Goal: Information Seeking & Learning: Learn about a topic

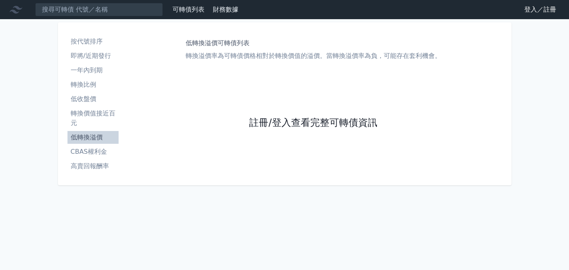
click at [264, 123] on link "註冊/登入查看完整可轉債資訊" at bounding box center [313, 123] width 128 height 13
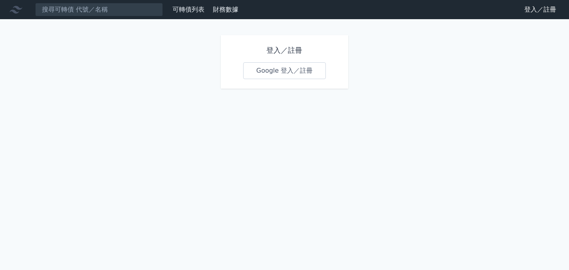
click at [293, 73] on link "Google 登入／註冊" at bounding box center [284, 70] width 83 height 17
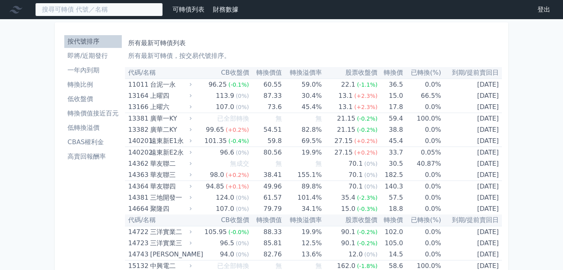
click at [93, 12] on input at bounding box center [99, 10] width 128 height 14
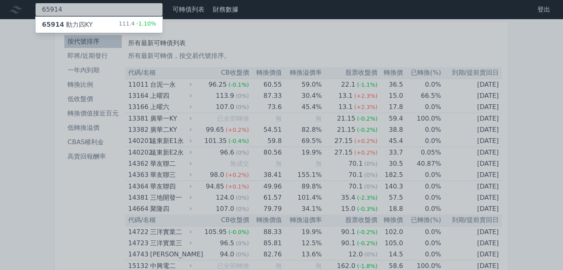
type input "65914"
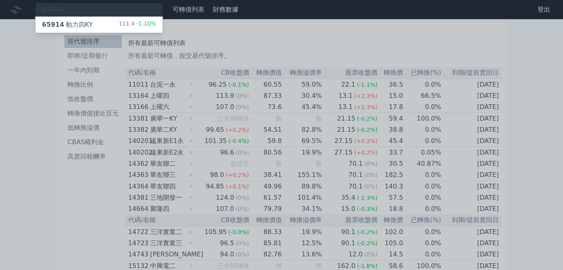
click at [88, 26] on div "65914 動力[GEOGRAPHIC_DATA]" at bounding box center [67, 25] width 51 height 10
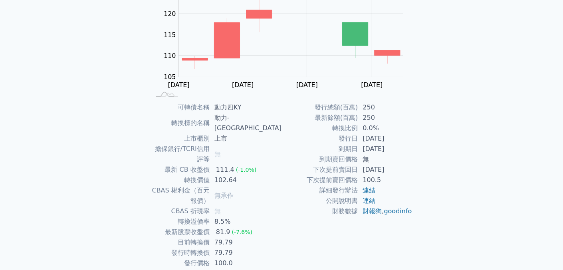
scroll to position [100, 0]
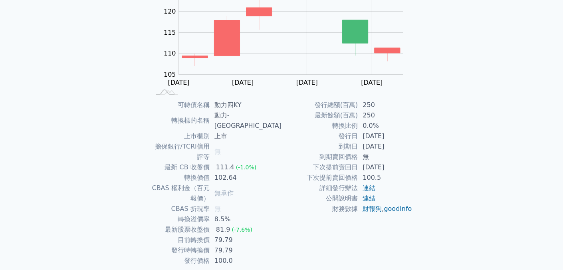
drag, startPoint x: 80, startPoint y: 175, endPoint x: 50, endPoint y: 89, distance: 90.8
click at [72, 166] on div "可轉債列表 財務數據 可轉債列表 財務數據 登出 登出 可轉債列表 › 65914 動力四KY 65914 動力四KY 可轉債詳細資訊 Zoom Out 10…" at bounding box center [281, 100] width 563 height 401
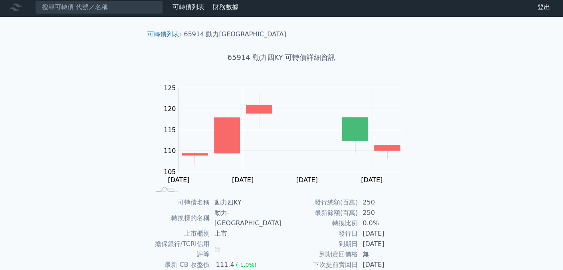
scroll to position [0, 0]
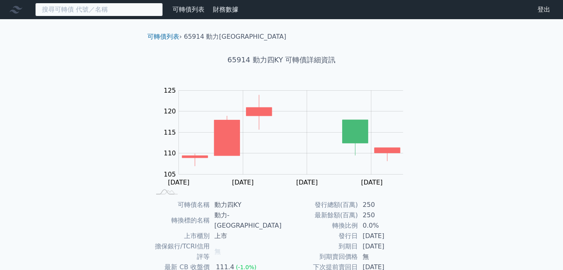
click at [83, 13] on input at bounding box center [99, 10] width 128 height 14
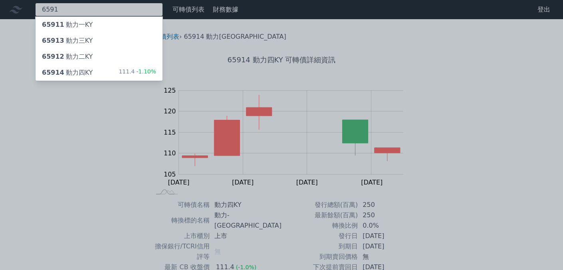
type input "6591"
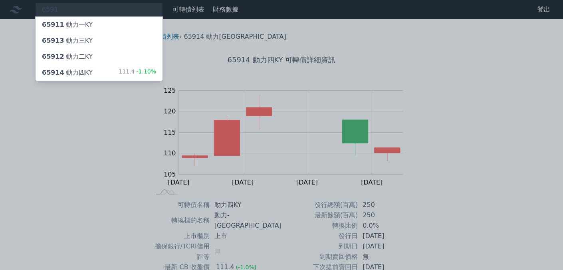
click at [100, 78] on div "65914 動力四KY 111.4 -1.10%" at bounding box center [99, 73] width 127 height 16
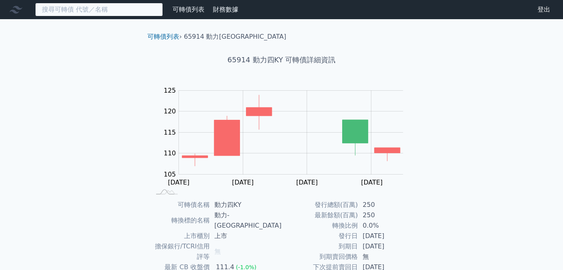
click at [85, 14] on input at bounding box center [99, 10] width 128 height 14
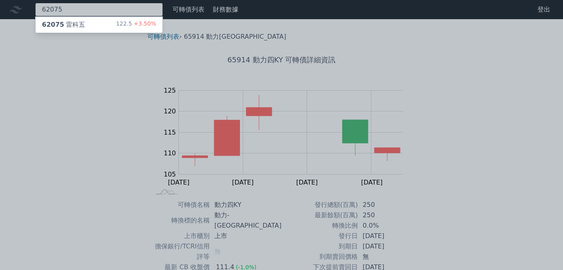
type input "62075"
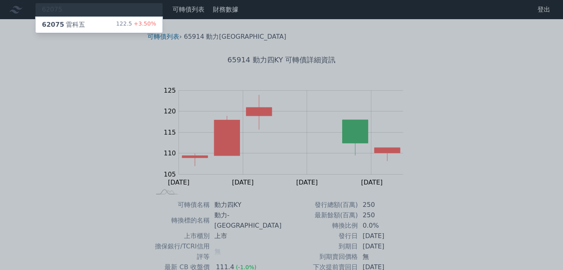
click at [92, 26] on div "62075 雷科五 122.5 +3.50%" at bounding box center [99, 25] width 127 height 16
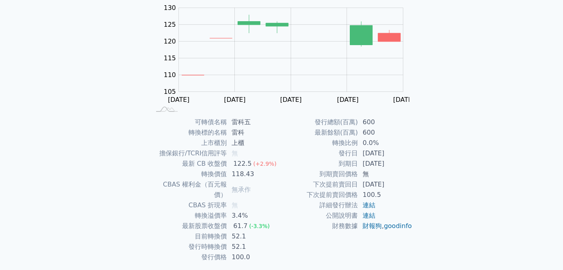
scroll to position [100, 0]
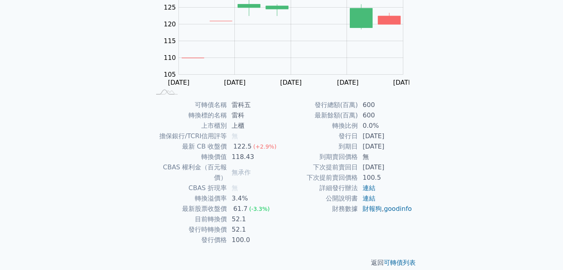
click at [108, 242] on div "可轉債列表 財務數據 可轉債列表 財務數據 登出 登出 可轉債列表 › 62075 雷科五 62075 雷科五 可轉債詳細資訊 Zoom Out 105 95…" at bounding box center [281, 90] width 563 height 380
click at [68, 238] on div "可轉債列表 財務數據 可轉債列表 財務數據 登出 登出 可轉債列表 › 62075 雷科五 62075 雷科五 可轉債詳細資訊 Zoom Out 105 95…" at bounding box center [281, 90] width 563 height 380
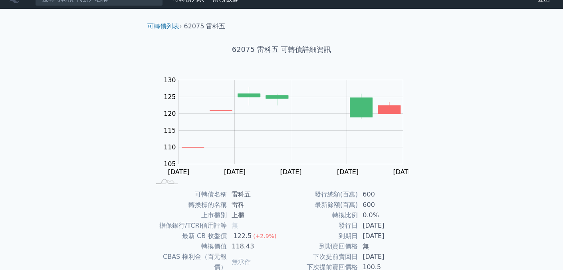
scroll to position [0, 0]
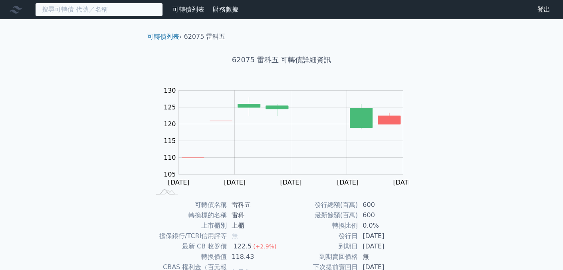
click at [64, 14] on input at bounding box center [99, 10] width 128 height 14
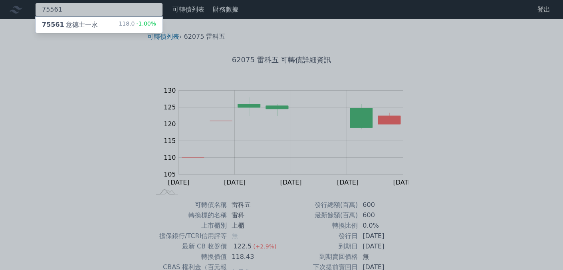
type input "75561"
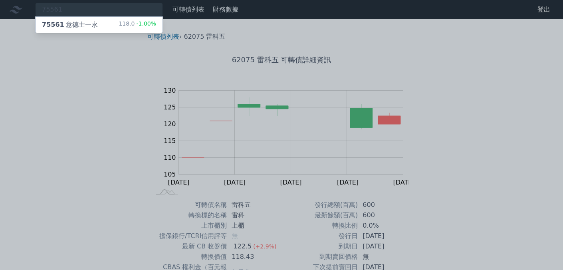
click at [66, 25] on div "75561 意德士一永" at bounding box center [70, 25] width 56 height 10
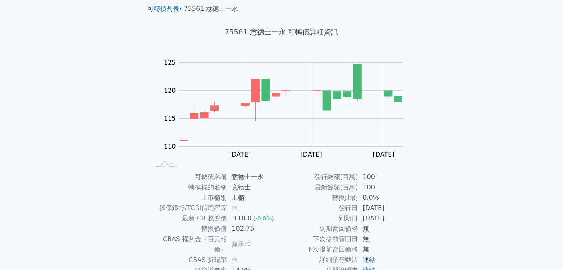
scroll to position [100, 0]
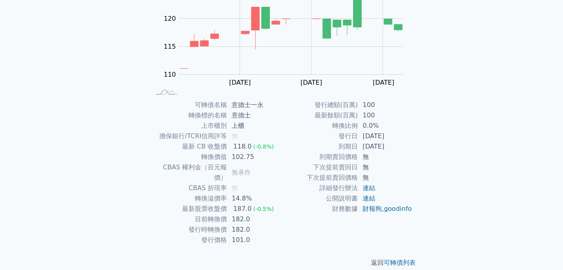
click at [322, 263] on div "返回 可轉債列表" at bounding box center [281, 262] width 281 height 35
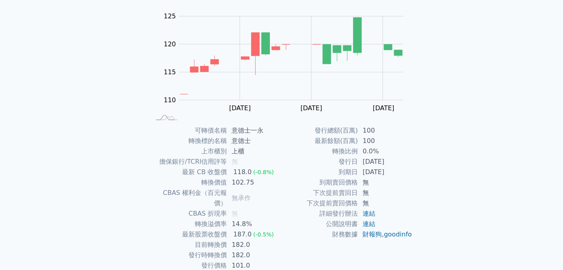
scroll to position [0, 0]
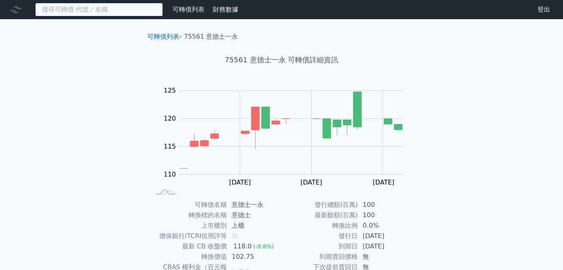
click at [91, 10] on input at bounding box center [99, 10] width 128 height 14
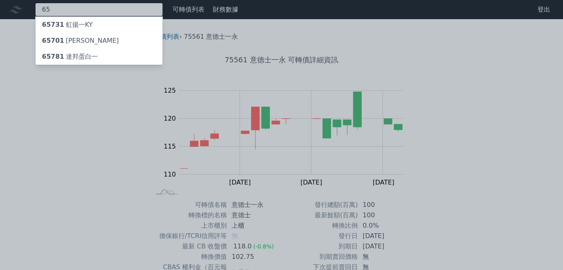
type input "6"
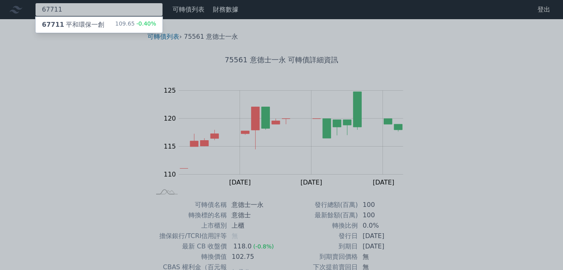
type input "67711"
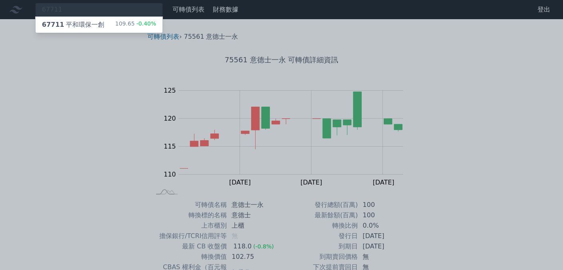
click at [106, 30] on div "67711 平和環保一創 109.65 -0.40%" at bounding box center [99, 25] width 127 height 16
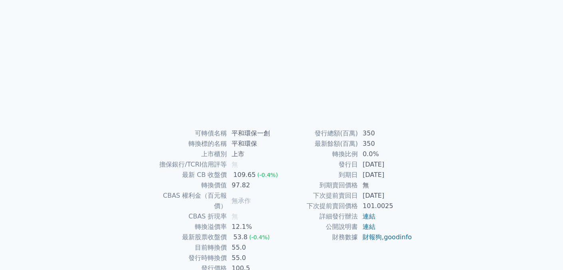
scroll to position [80, 0]
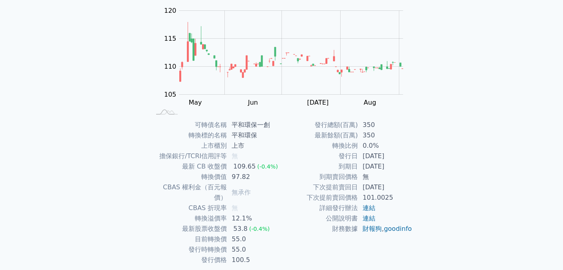
click at [56, 147] on div "可轉債列表 財務數據 可轉債列表 財務數據 登出 登出 可轉債列表 › 67711 平和環保一創 67711 平和環保一創 可轉債詳細資訊 Zoom Out …" at bounding box center [281, 110] width 563 height 380
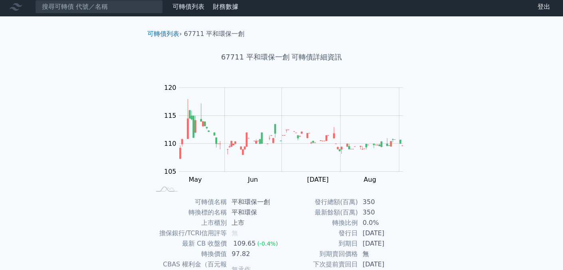
scroll to position [0, 0]
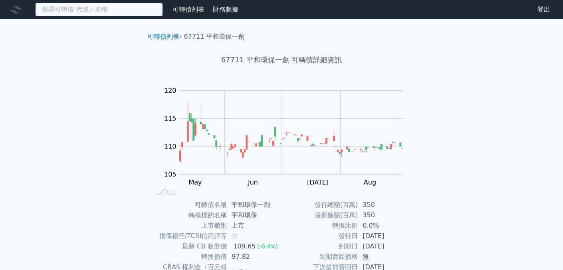
click at [91, 11] on input at bounding box center [99, 10] width 128 height 14
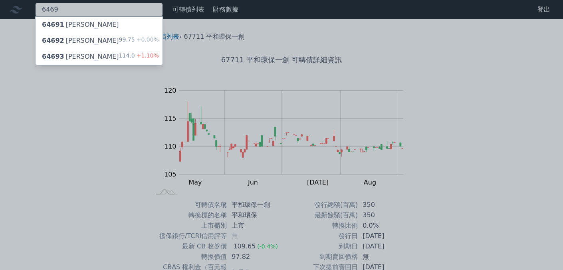
type input "6469"
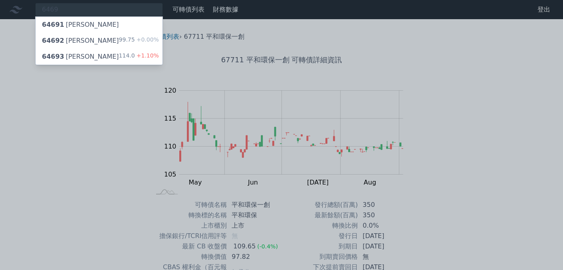
click at [82, 57] on div "64693 大樹三 114.0 +1.10%" at bounding box center [99, 57] width 127 height 16
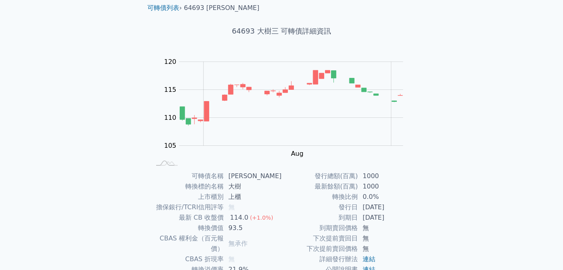
scroll to position [80, 0]
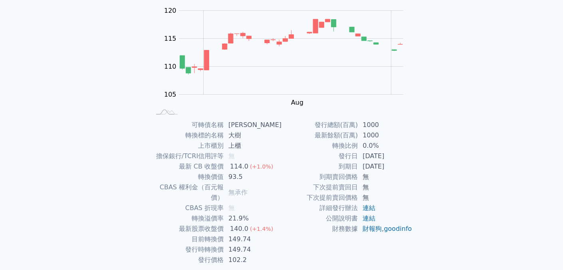
click at [55, 203] on div "可轉債列表 財務數據 可轉債列表 財務數據 登出 登出 可轉債列表 › 64693 [PERSON_NAME] 64693 大樹三 可轉債詳細資訊 Zoom …" at bounding box center [281, 110] width 563 height 380
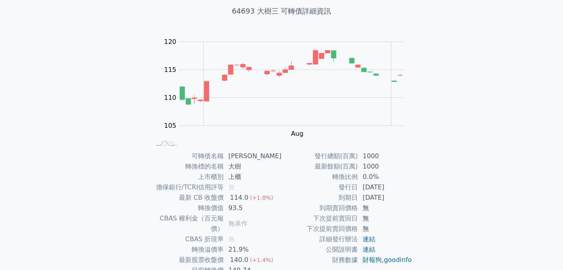
scroll to position [0, 0]
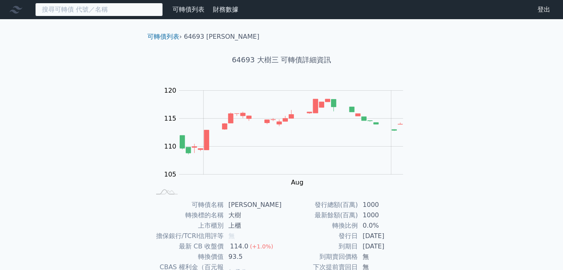
click at [74, 12] on input at bounding box center [99, 10] width 128 height 14
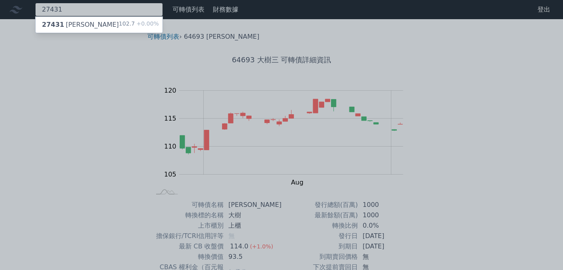
type input "27431"
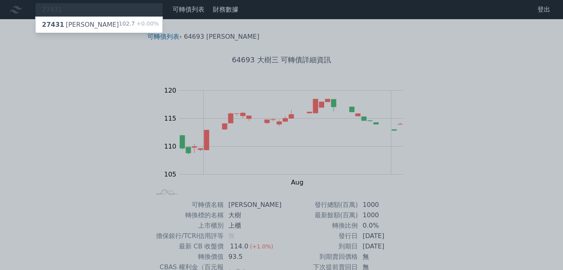
click at [72, 28] on div "[GEOGRAPHIC_DATA][PERSON_NAME]" at bounding box center [80, 25] width 77 height 10
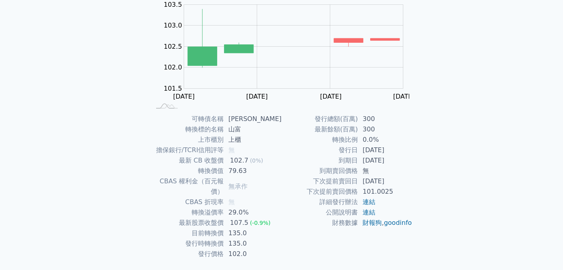
scroll to position [100, 0]
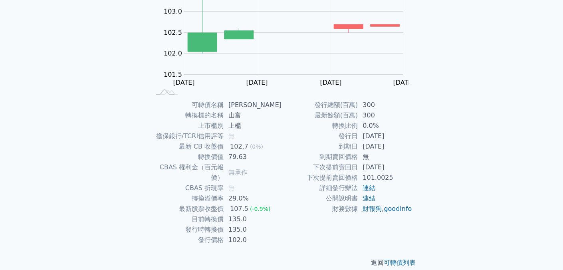
click at [491, 207] on div "可轉債列表 財務數據 可轉債列表 財務數據 登出 登出 可轉債列表 › 27431 [PERSON_NAME] 27431 山富一 可轉債詳細資訊 Zoom …" at bounding box center [281, 90] width 563 height 380
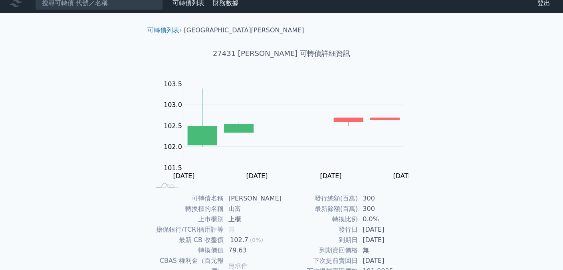
scroll to position [0, 0]
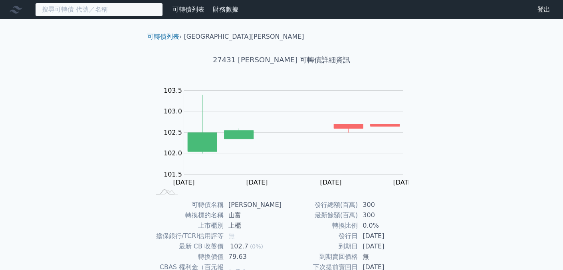
click at [78, 7] on input at bounding box center [99, 10] width 128 height 14
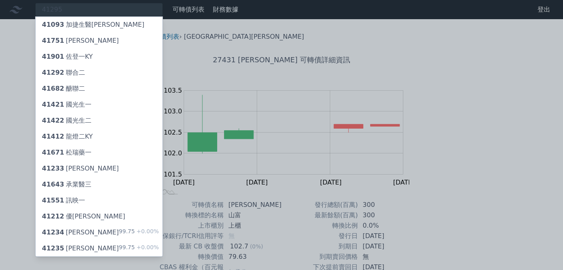
click at [93, 3] on div at bounding box center [281, 135] width 563 height 270
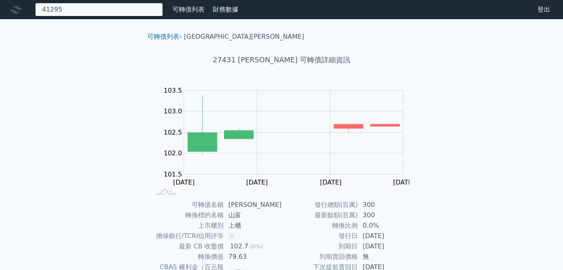
click at [87, 7] on div "41295 41093 加捷生醫三 41751 杏一一 41901 [GEOGRAPHIC_DATA] 41292 聯合二 41682 醣聯二 41421 國…" at bounding box center [99, 10] width 128 height 14
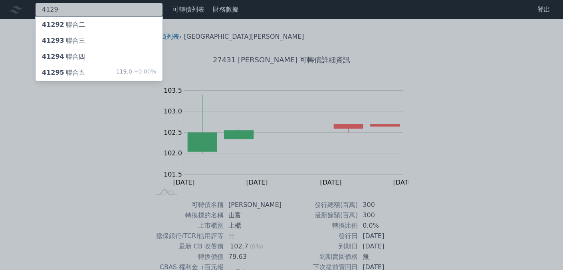
type input "4129"
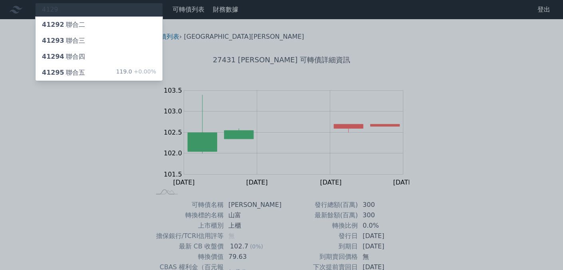
click at [95, 78] on div "41295 聯合五 119.0 +0.00%" at bounding box center [99, 73] width 127 height 16
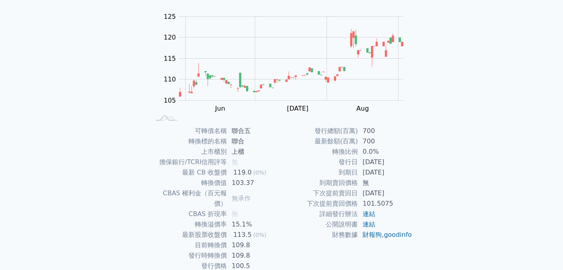
scroll to position [80, 0]
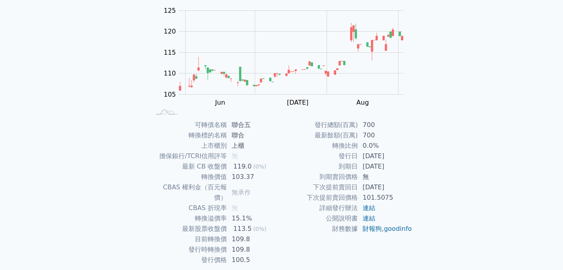
drag, startPoint x: 436, startPoint y: 237, endPoint x: 440, endPoint y: 233, distance: 5.7
click at [439, 235] on div "可轉債列表 財務數據 可轉債列表 財務數據 登出 登出 可轉債列表 › 41295 聯合五 41295 聯合五 可轉債詳細資訊 Zoom Out 105 95…" at bounding box center [281, 110] width 563 height 380
click at [87, 246] on div "可轉債列表 財務數據 可轉債列表 財務數據 登出 登出 可轉債列表 › 41295 聯合五 41295 聯合五 可轉債詳細資訊 Zoom Out 105 95…" at bounding box center [281, 110] width 563 height 380
click at [26, 171] on div "可轉債列表 財務數據 可轉債列表 財務數據 登出 登出 可轉債列表 › 41295 聯合五 41295 聯合五 可轉債詳細資訊 Zoom Out 105 95…" at bounding box center [281, 110] width 563 height 380
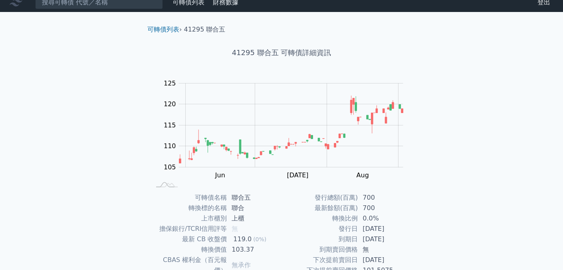
scroll to position [0, 0]
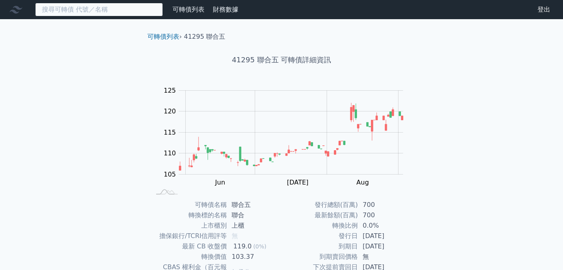
click at [93, 10] on input at bounding box center [99, 10] width 128 height 14
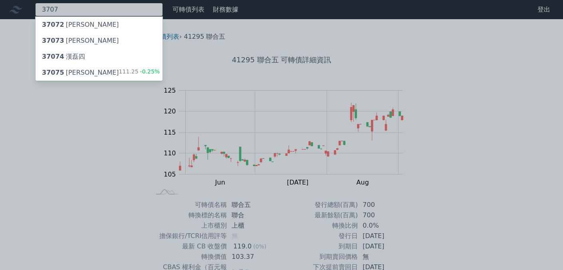
type input "3707"
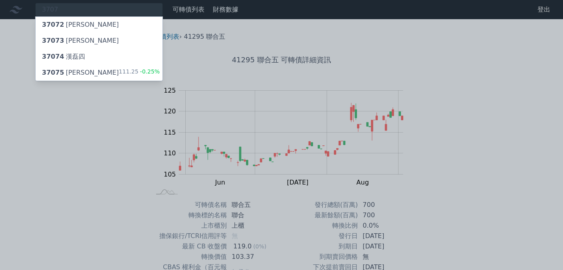
click at [77, 76] on div "37075 [PERSON_NAME]" at bounding box center [80, 73] width 77 height 10
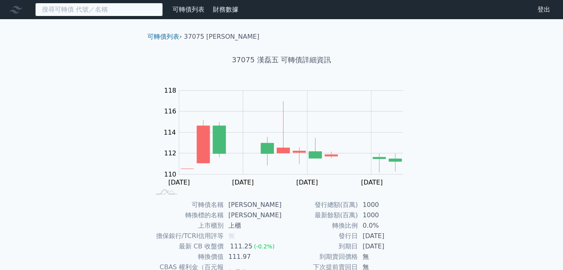
click at [82, 15] on input at bounding box center [99, 10] width 128 height 14
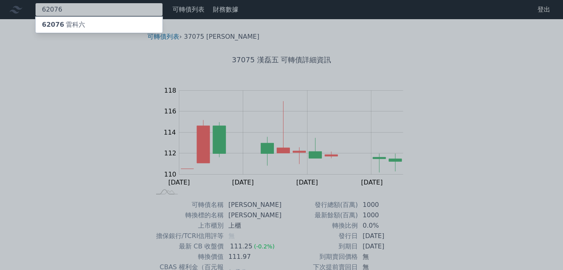
type input "62076"
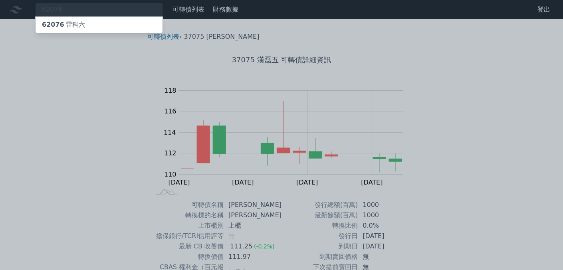
click at [75, 27] on div "62076 雷科六" at bounding box center [63, 25] width 43 height 10
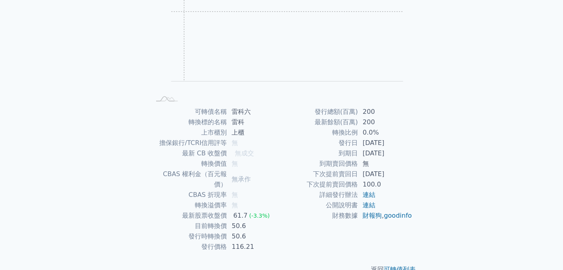
scroll to position [100, 0]
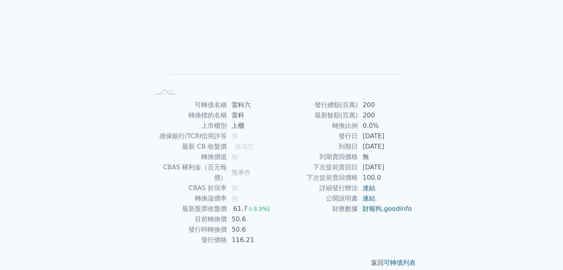
click at [168, 258] on p "返回 可轉債列表" at bounding box center [281, 263] width 281 height 10
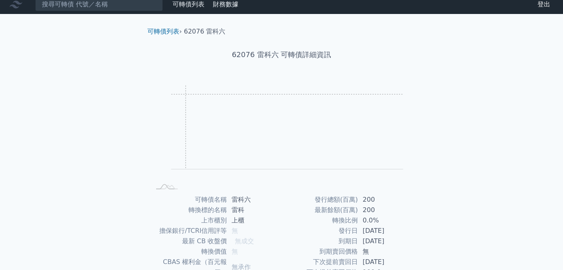
scroll to position [0, 0]
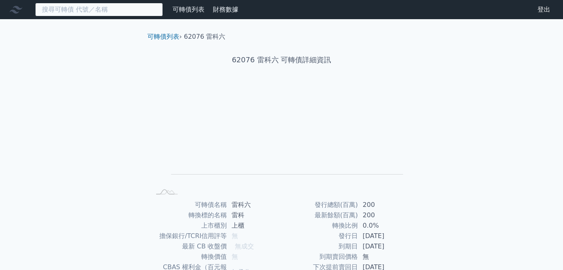
click at [89, 5] on input at bounding box center [99, 10] width 128 height 14
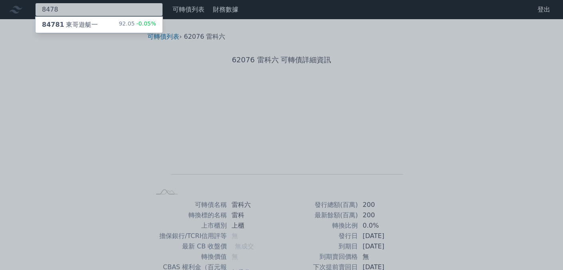
type input "8478"
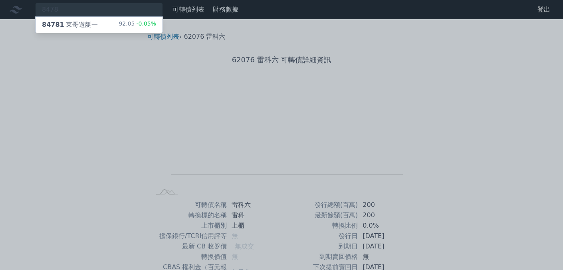
click at [93, 26] on div "84781 東哥遊艇一" at bounding box center [70, 25] width 56 height 10
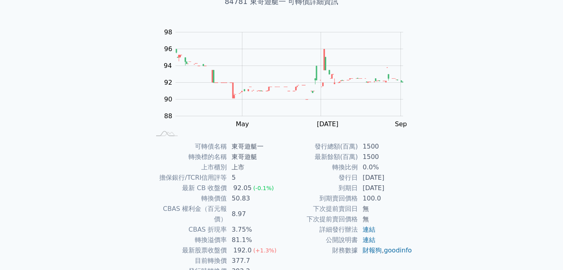
scroll to position [80, 0]
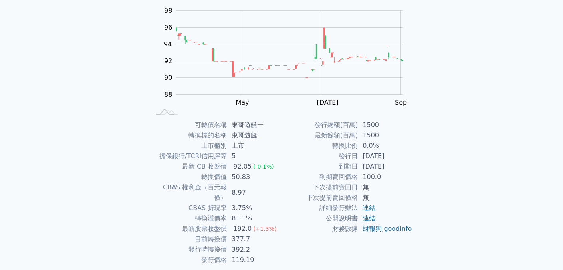
drag, startPoint x: 27, startPoint y: 176, endPoint x: 94, endPoint y: 150, distance: 71.8
click at [33, 175] on div "可轉債列表 財務數據 可轉債列表 財務數據 登出 登出 可轉債列表 › 84781 東哥遊艇一 84781 東哥遊艇一 可轉債詳細資訊 Zoom Out 94…" at bounding box center [281, 110] width 563 height 380
